Goal: Find specific page/section: Find specific page/section

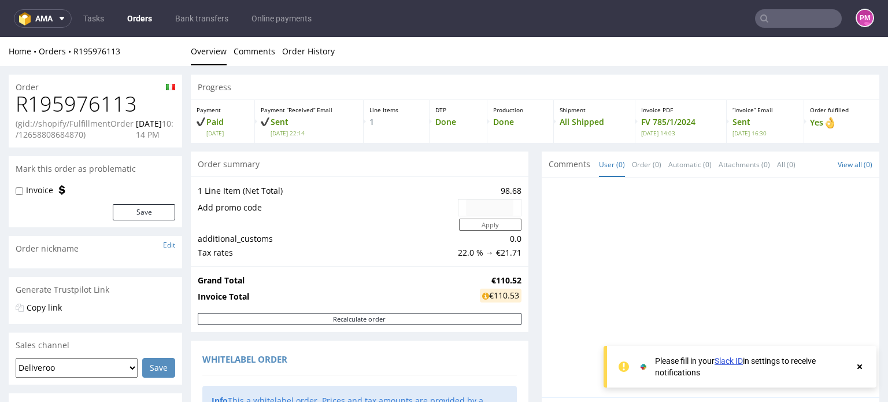
scroll to position [689, 0]
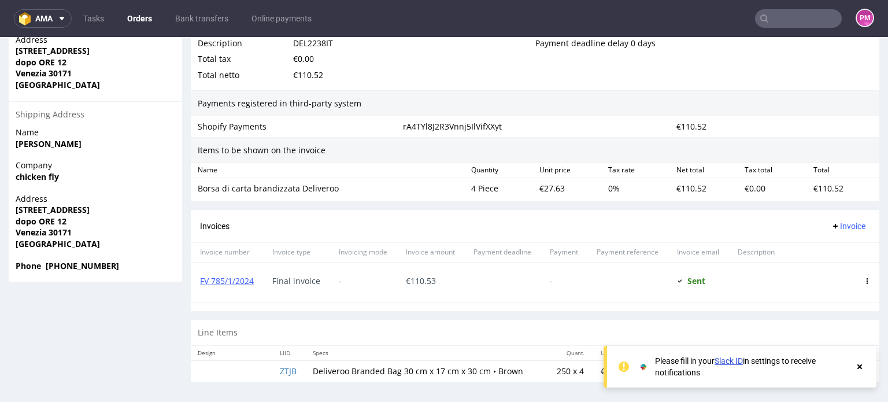
click at [786, 12] on input "text" at bounding box center [798, 18] width 87 height 18
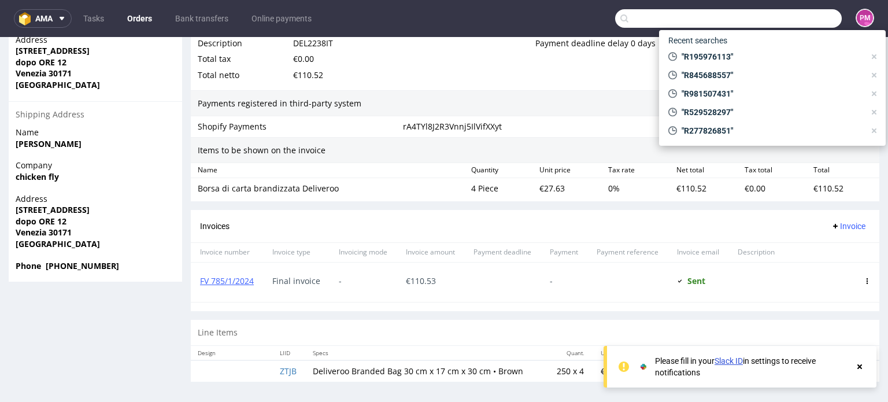
paste input "R451679847"
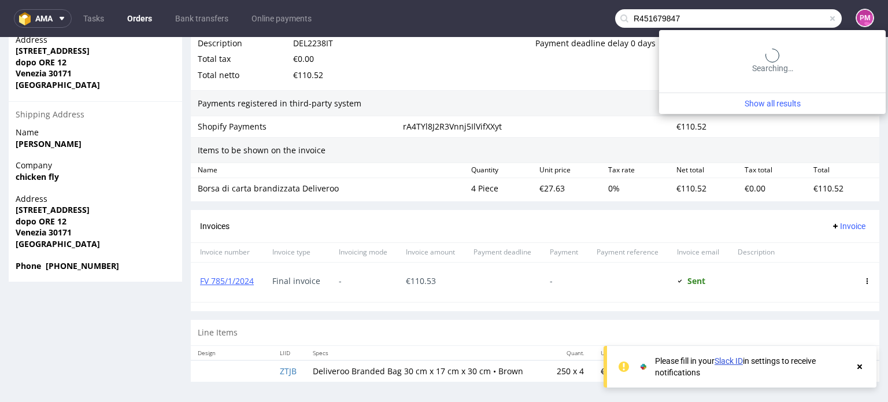
type input "R451679847"
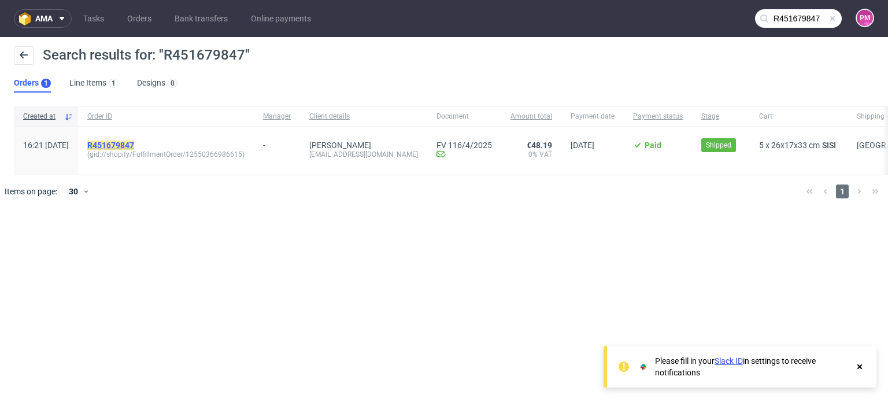
click at [133, 143] on mark "R451679847" at bounding box center [110, 144] width 47 height 9
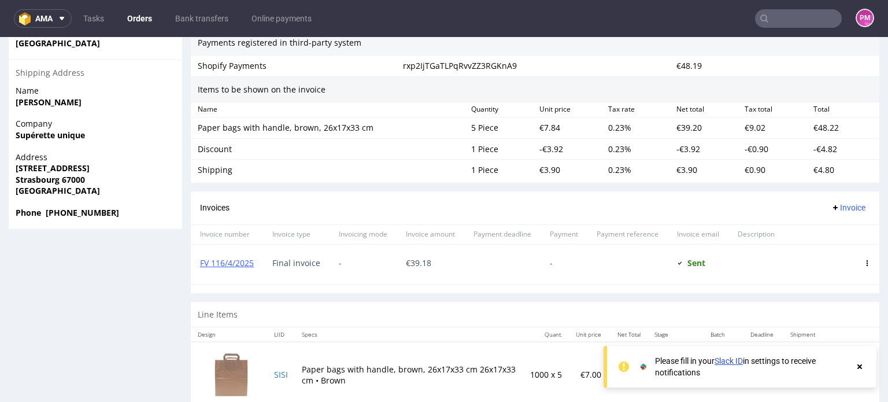
scroll to position [751, 0]
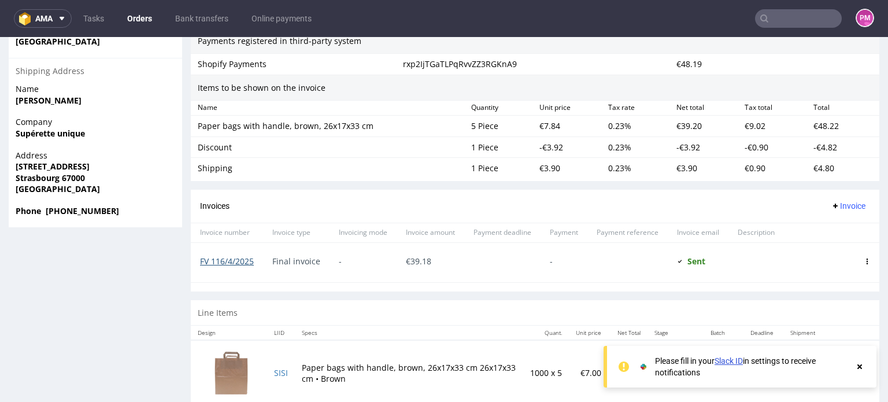
click at [228, 257] on link "FV 116/4/2025" at bounding box center [227, 260] width 54 height 11
click at [821, 14] on input "text" at bounding box center [798, 18] width 87 height 18
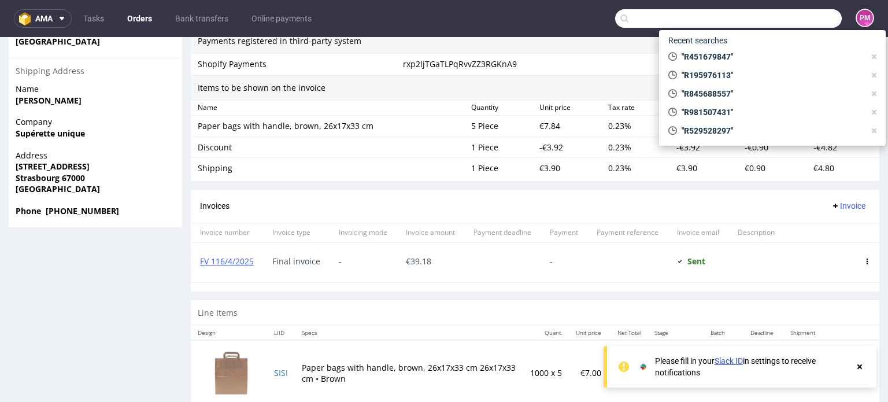
paste input "R027533847"
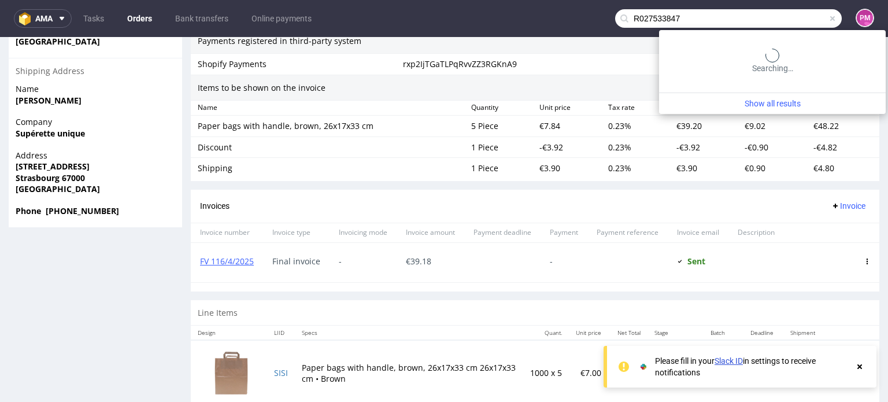
type input "R027533847"
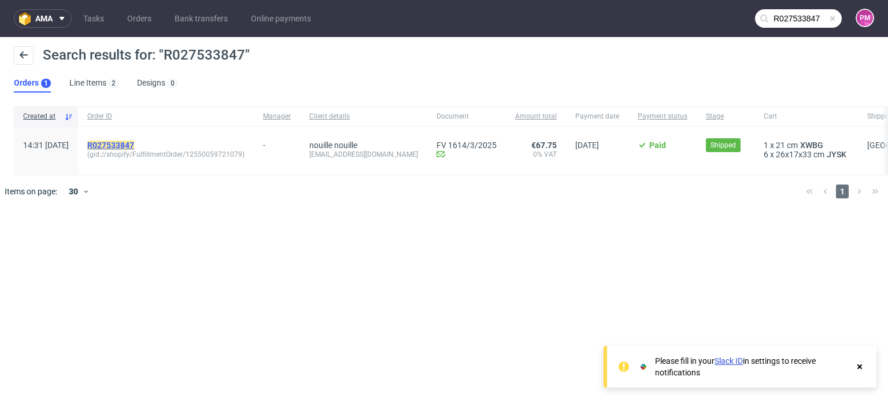
click at [134, 145] on mark "R027533847" at bounding box center [110, 144] width 47 height 9
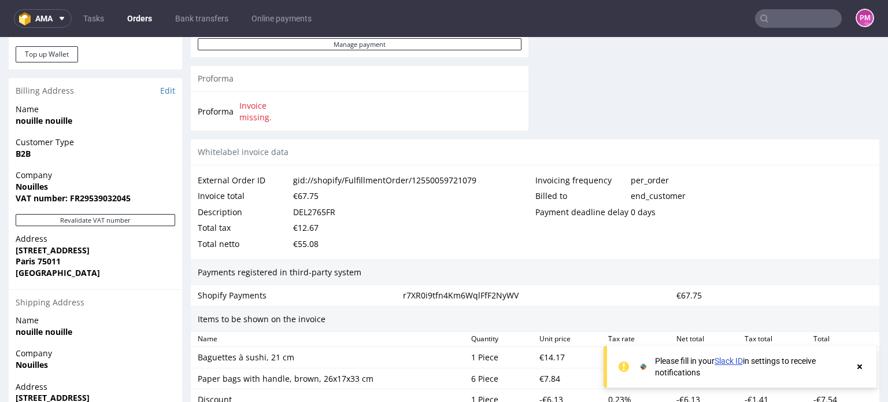
scroll to position [694, 0]
